Goal: Check status: Check status

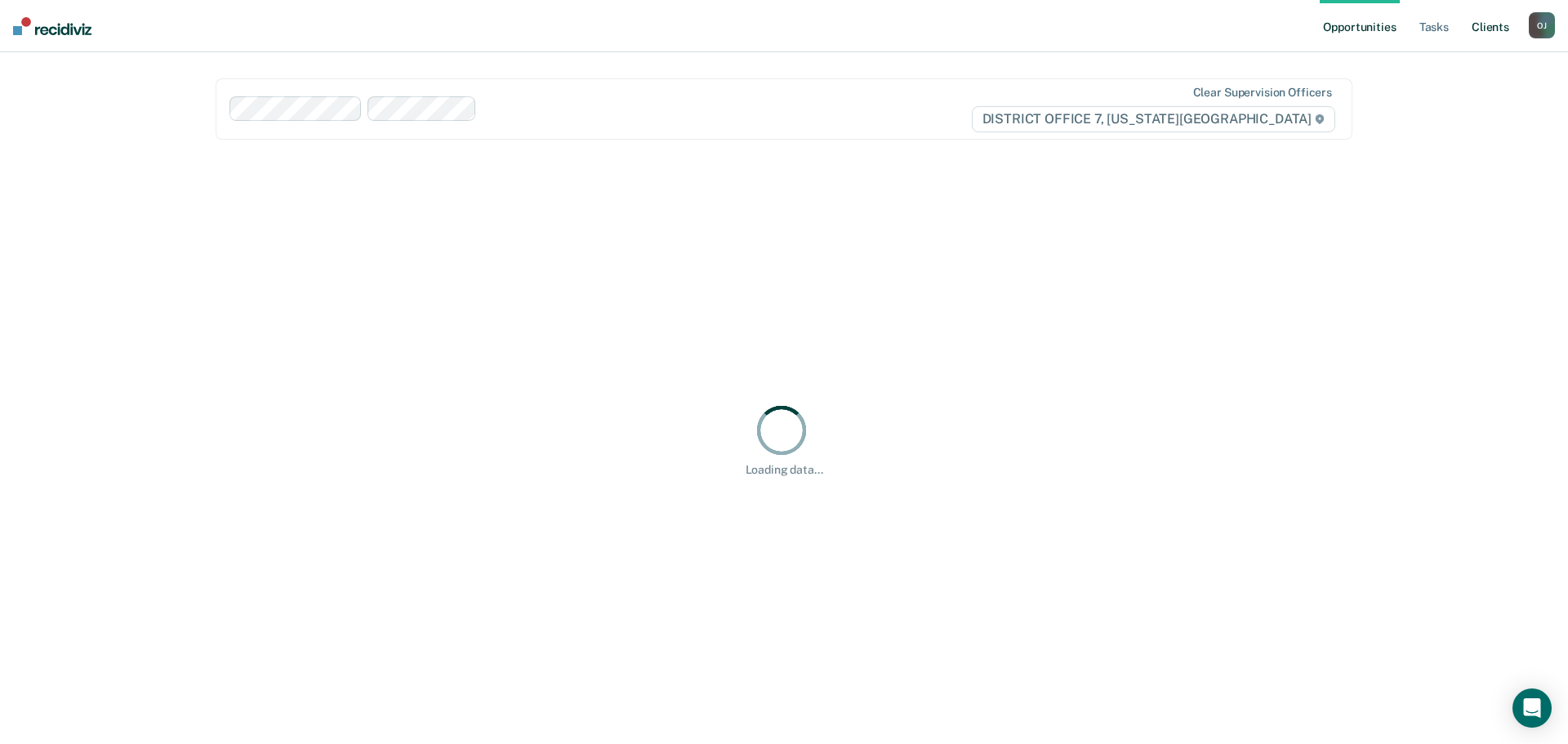
click at [1480, 25] on link "Client s" at bounding box center [1491, 26] width 44 height 52
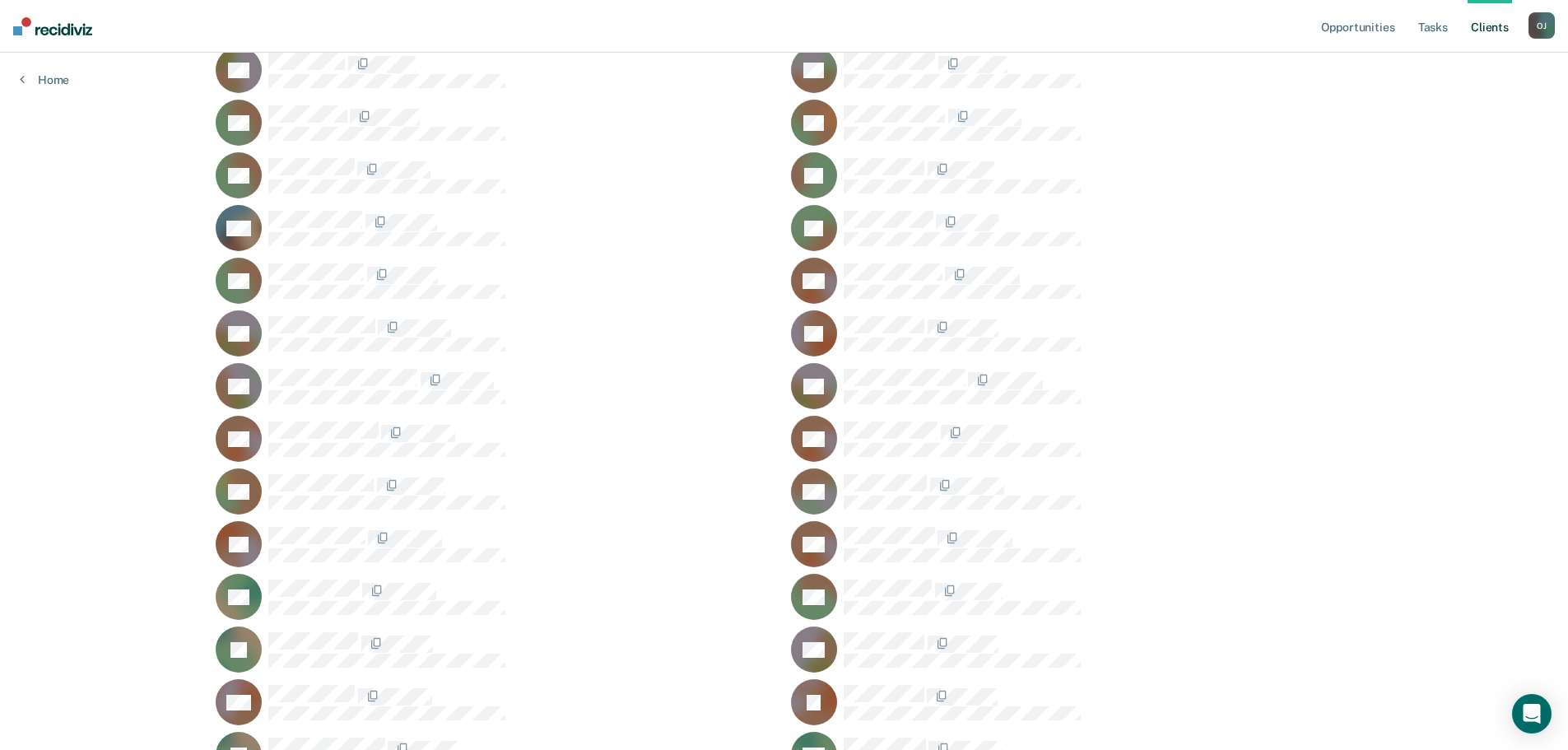
scroll to position [658, 0]
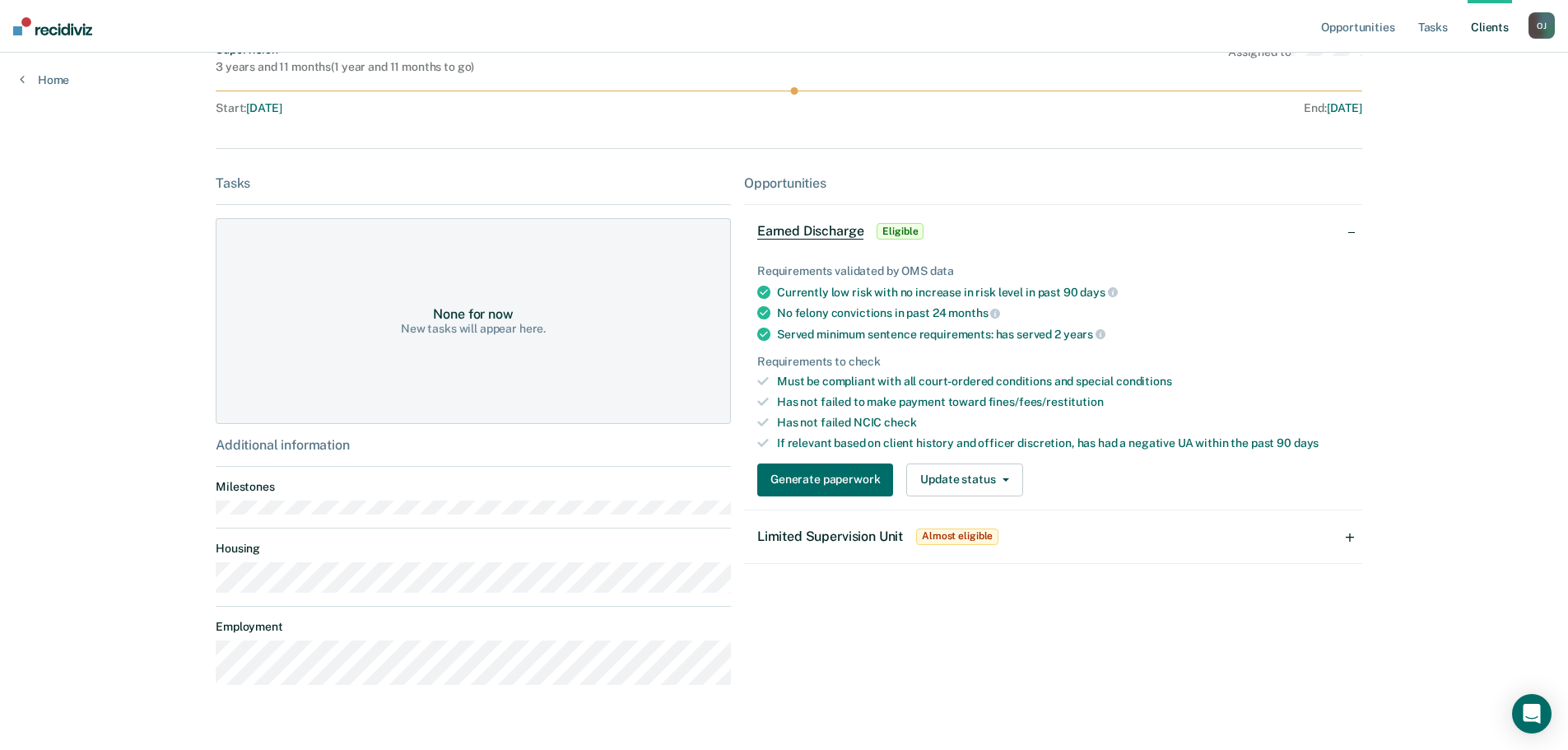
scroll to position [247, 0]
